Goal: Task Accomplishment & Management: Use online tool/utility

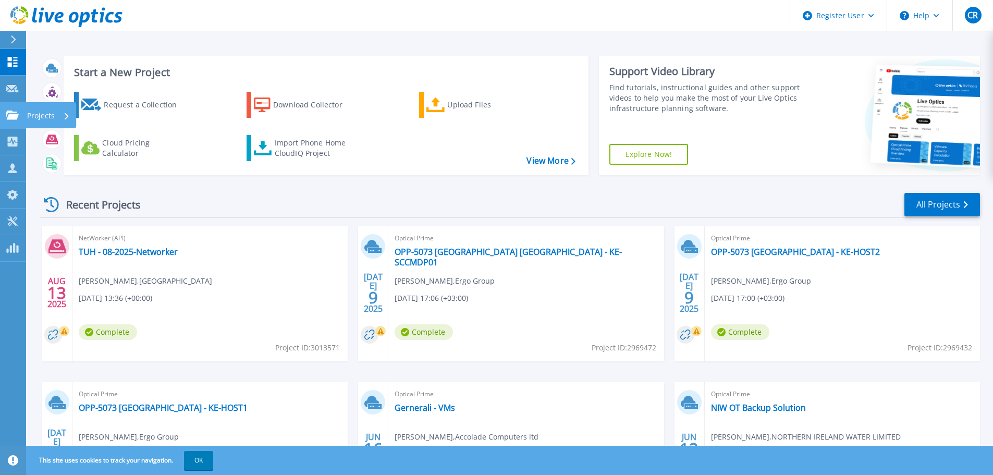
click at [20, 111] on link "Projects Projects" at bounding box center [13, 115] width 26 height 27
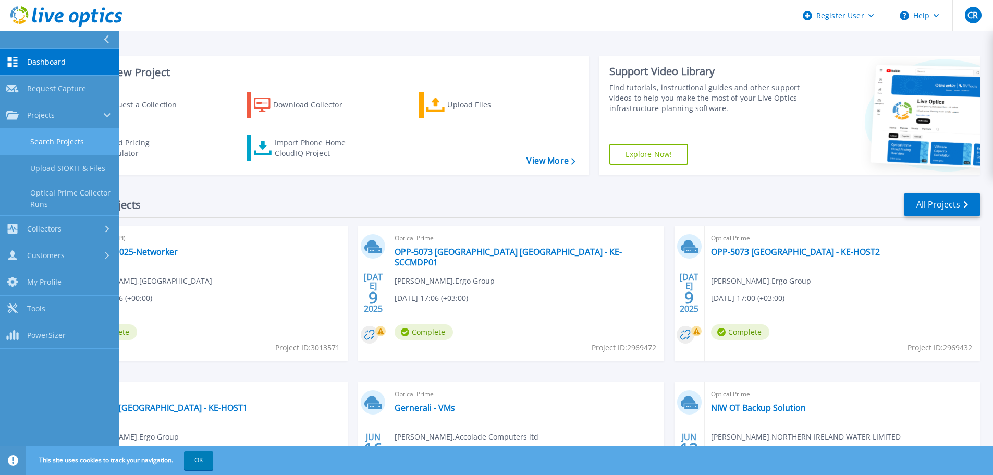
click at [63, 131] on link "Search Projects" at bounding box center [59, 142] width 119 height 27
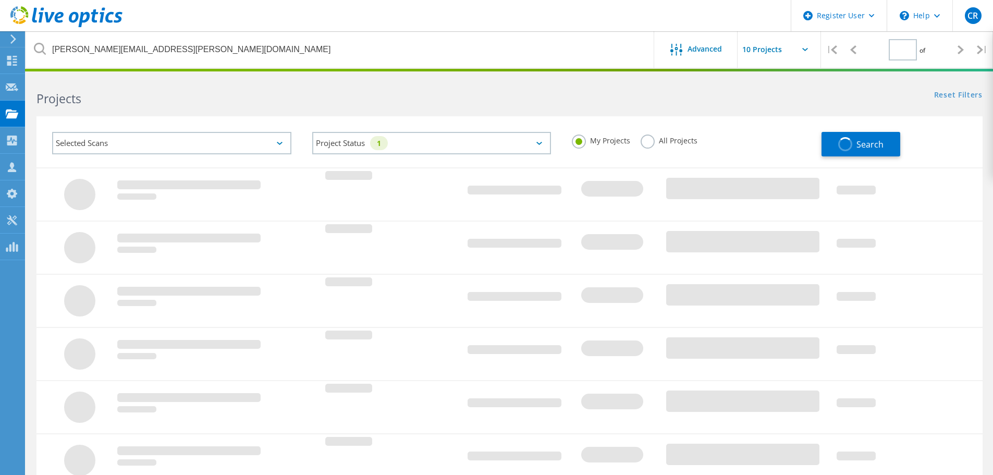
type input "1"
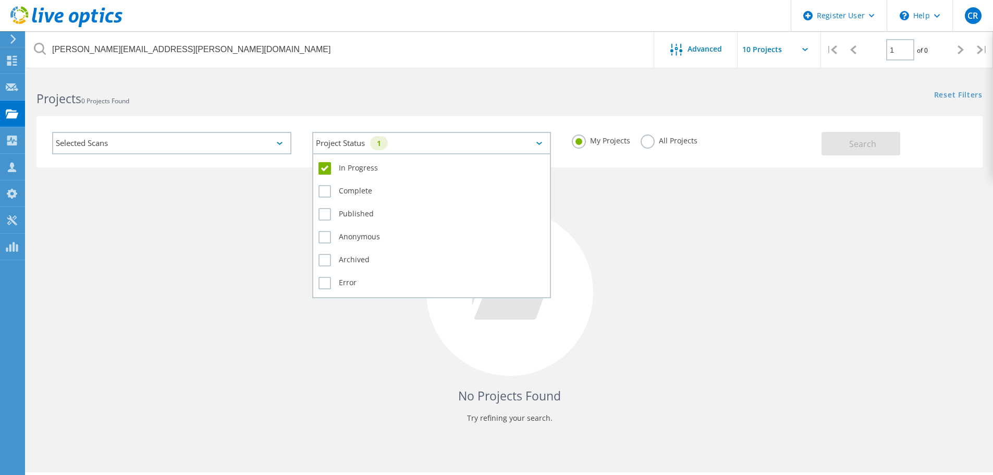
click at [370, 145] on div "Project Status 1" at bounding box center [431, 143] width 239 height 22
click at [324, 167] on label "In Progress" at bounding box center [431, 168] width 227 height 13
click at [0, 0] on input "In Progress" at bounding box center [0, 0] width 0 height 0
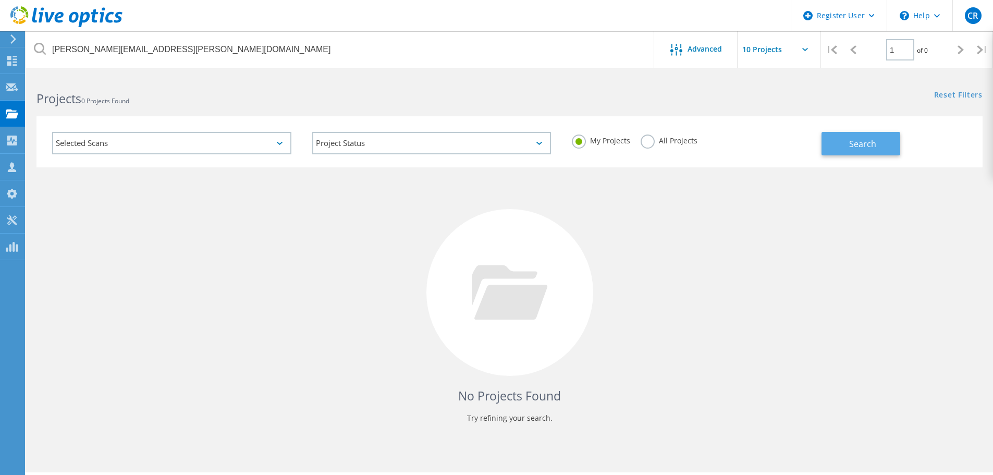
click at [866, 142] on span "Search" at bounding box center [862, 143] width 27 height 11
click at [650, 140] on label "All Projects" at bounding box center [668, 139] width 57 height 10
click at [0, 0] on input "All Projects" at bounding box center [0, 0] width 0 height 0
click at [876, 141] on button "Search" at bounding box center [860, 143] width 79 height 23
